Goal: Information Seeking & Learning: Learn about a topic

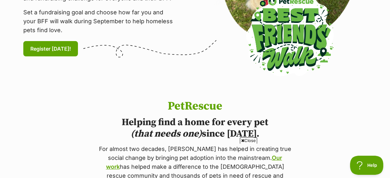
scroll to position [255, 0]
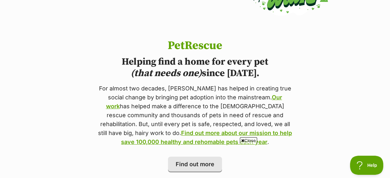
click at [241, 142] on icon at bounding box center [242, 141] width 3 height 4
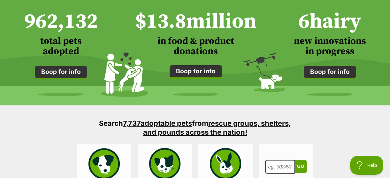
scroll to position [574, 0]
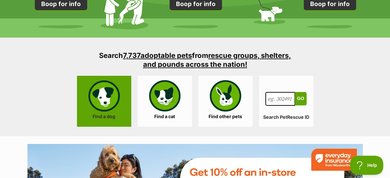
click at [109, 103] on link "Find a dog" at bounding box center [104, 101] width 54 height 51
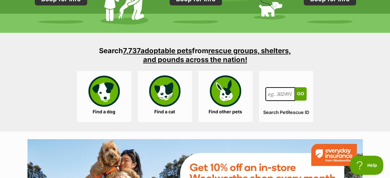
scroll to position [543, 0]
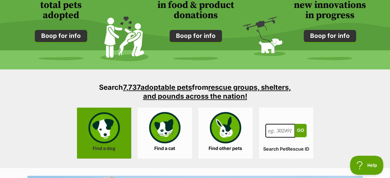
click at [107, 131] on link "Find a dog" at bounding box center [104, 133] width 54 height 51
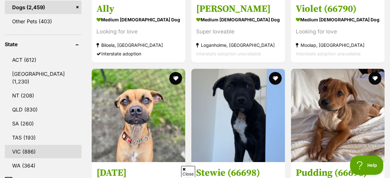
click at [31, 145] on link "VIC (886)" at bounding box center [43, 151] width 77 height 13
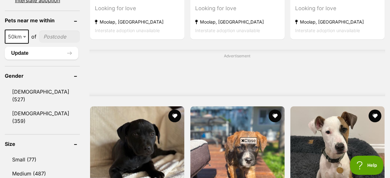
scroll to position [511, 0]
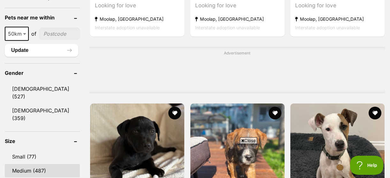
click at [39, 164] on link "Medium (487)" at bounding box center [42, 170] width 75 height 13
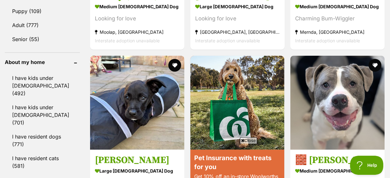
scroll to position [734, 0]
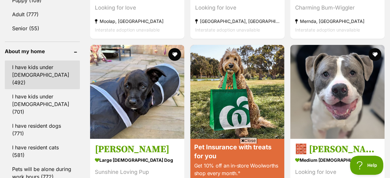
click at [29, 61] on link "I have kids under 5 years old (492)" at bounding box center [42, 75] width 75 height 29
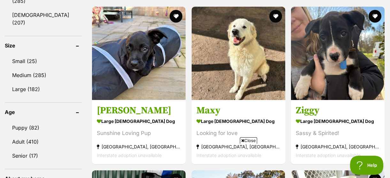
scroll to position [734, 0]
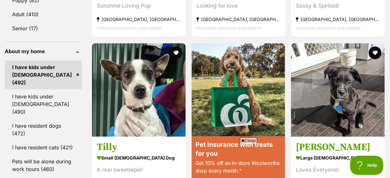
click at [31, 141] on link "I have resident cats (421)" at bounding box center [43, 147] width 77 height 13
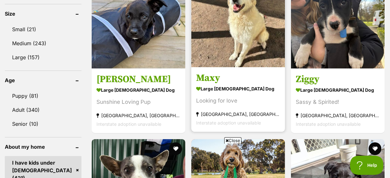
scroll to position [606, 0]
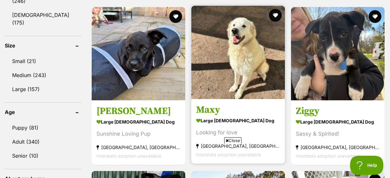
click at [248, 50] on img at bounding box center [238, 53] width 94 height 94
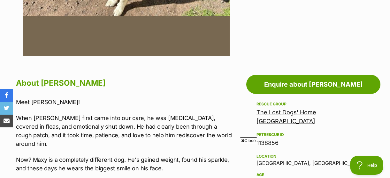
scroll to position [191, 0]
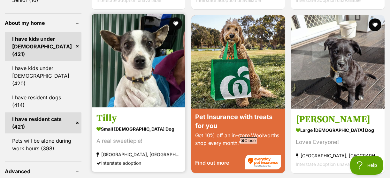
click at [135, 76] on img at bounding box center [139, 61] width 94 height 94
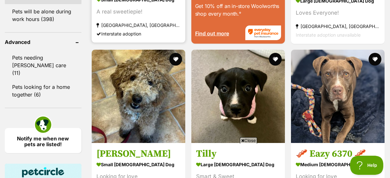
scroll to position [922, 0]
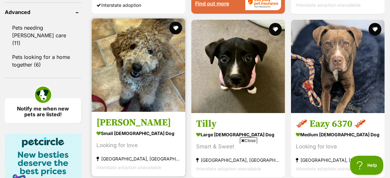
click at [144, 55] on img at bounding box center [139, 66] width 94 height 94
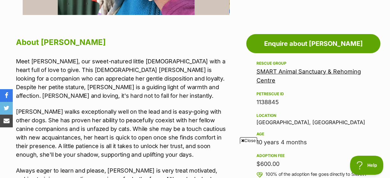
scroll to position [383, 0]
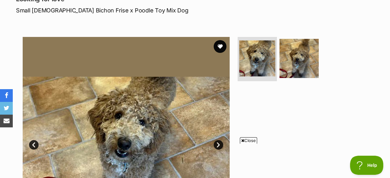
scroll to position [160, 0]
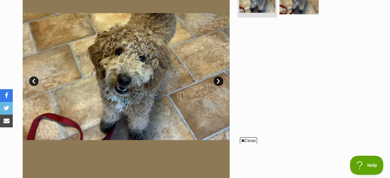
click at [214, 83] on link "Next" at bounding box center [219, 82] width 10 height 10
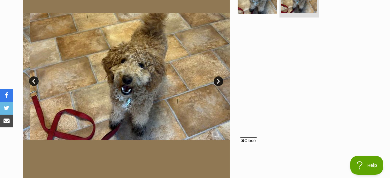
click at [215, 83] on link "Next" at bounding box center [219, 82] width 10 height 10
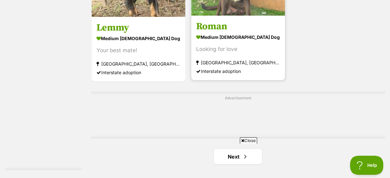
scroll to position [1461, 0]
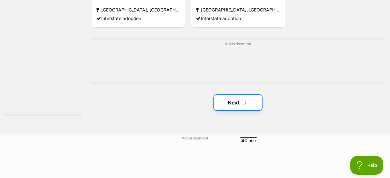
click at [231, 108] on link "Next" at bounding box center [238, 102] width 48 height 15
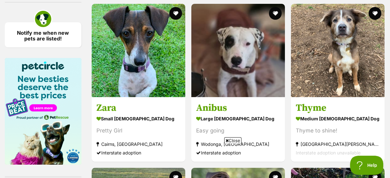
scroll to position [989, 0]
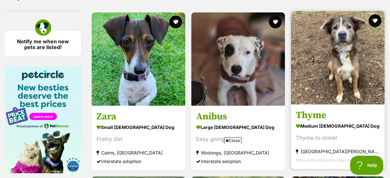
click at [355, 72] on img at bounding box center [338, 58] width 94 height 94
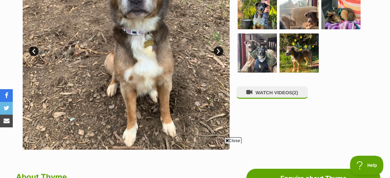
scroll to position [160, 0]
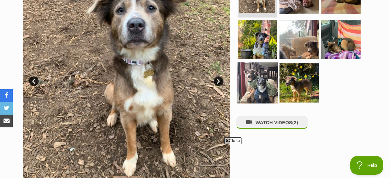
click at [266, 77] on img at bounding box center [256, 83] width 41 height 41
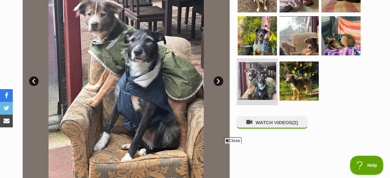
scroll to position [128, 0]
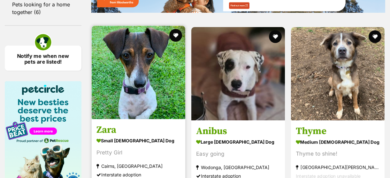
scroll to position [989, 0]
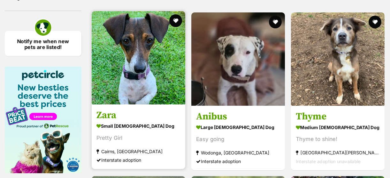
click at [125, 101] on img at bounding box center [139, 58] width 94 height 94
click at [128, 71] on img at bounding box center [139, 58] width 94 height 94
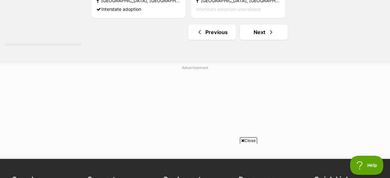
scroll to position [1532, 0]
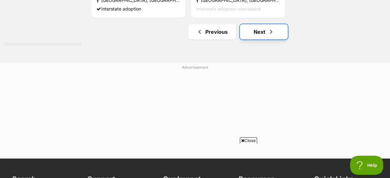
click at [261, 39] on link "Next" at bounding box center [264, 31] width 48 height 15
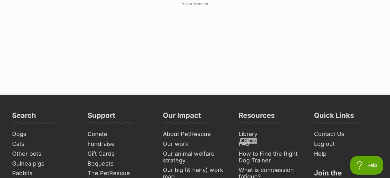
scroll to position [1500, 0]
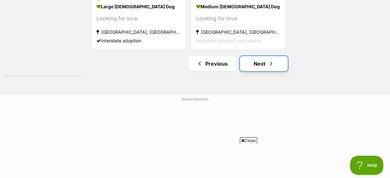
click at [268, 67] on span "Next page" at bounding box center [271, 64] width 6 height 8
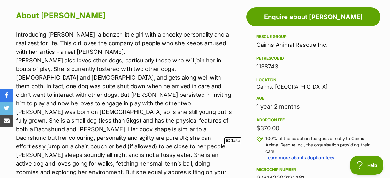
scroll to position [351, 0]
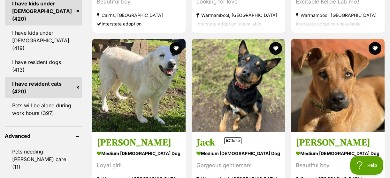
scroll to position [862, 0]
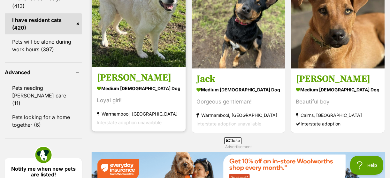
click at [148, 47] on img at bounding box center [139, 21] width 94 height 94
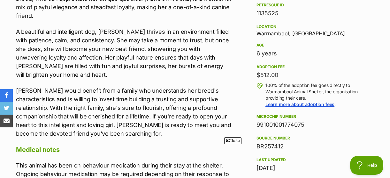
scroll to position [415, 0]
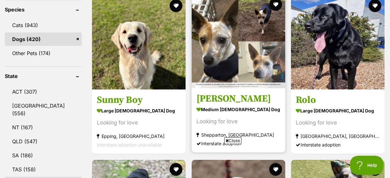
click at [242, 68] on img at bounding box center [238, 42] width 94 height 94
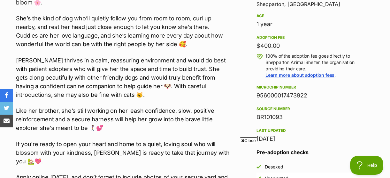
scroll to position [447, 0]
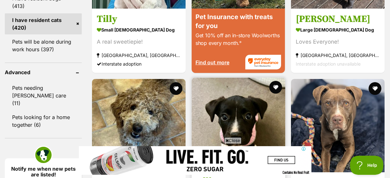
scroll to position [957, 0]
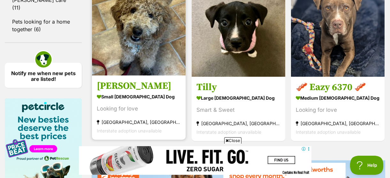
click at [152, 49] on img at bounding box center [139, 29] width 94 height 94
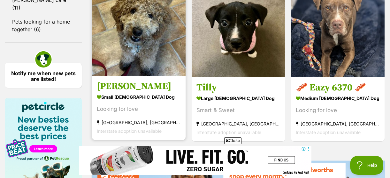
scroll to position [0, 0]
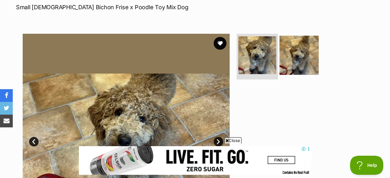
scroll to position [96, 0]
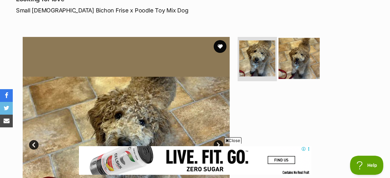
click at [298, 54] on img at bounding box center [298, 58] width 41 height 41
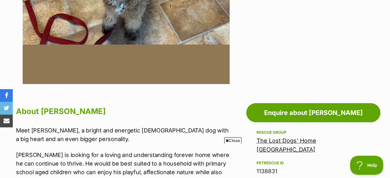
scroll to position [128, 0]
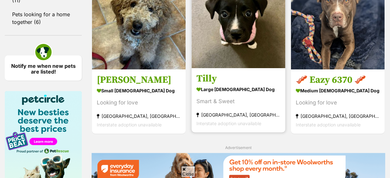
click at [248, 61] on img at bounding box center [238, 22] width 94 height 94
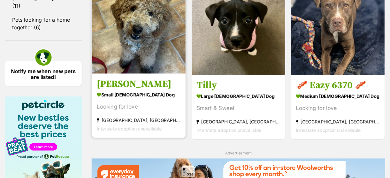
scroll to position [892, 0]
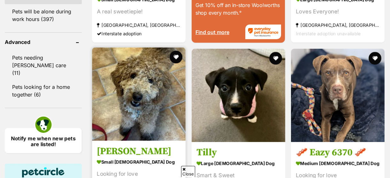
click at [143, 92] on img at bounding box center [139, 95] width 94 height 94
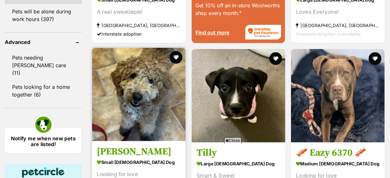
scroll to position [0, 0]
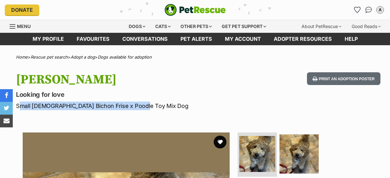
click at [16, 101] on div "[PERSON_NAME] Looking for love Small [DEMOGRAPHIC_DATA] Bichon Frise x Poodle T…" at bounding box center [195, 91] width 390 height 38
